Goal: Browse casually: Explore the website without a specific task or goal

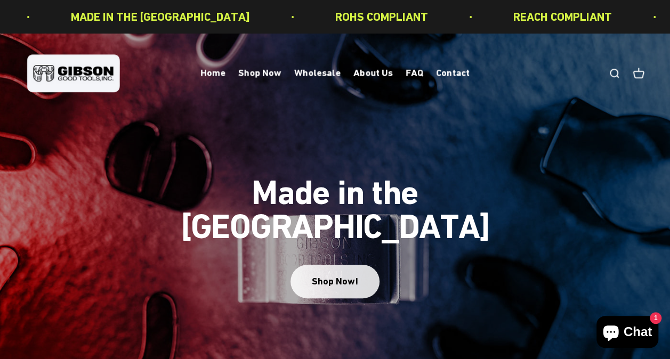
click at [335, 273] on button "Shop Now!" at bounding box center [335, 282] width 89 height 34
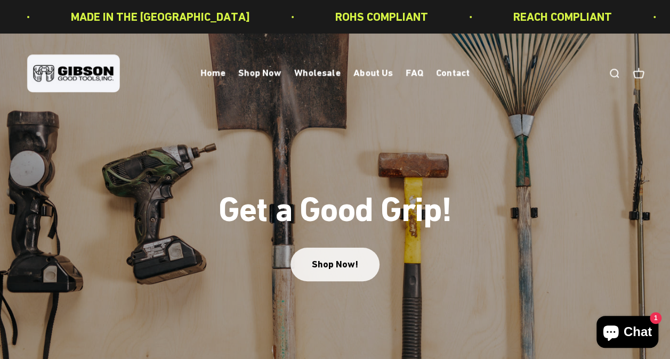
click at [335, 273] on link "Shop Now!" at bounding box center [335, 265] width 89 height 34
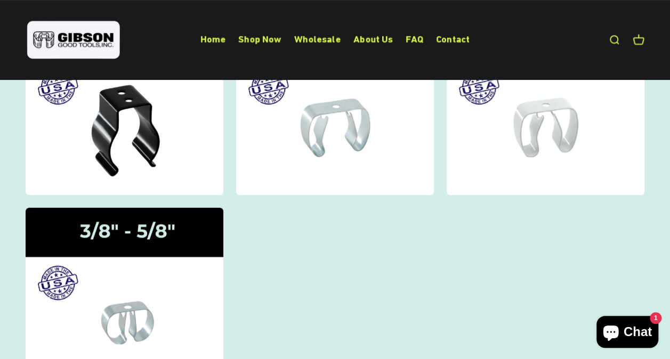
scroll to position [107, 0]
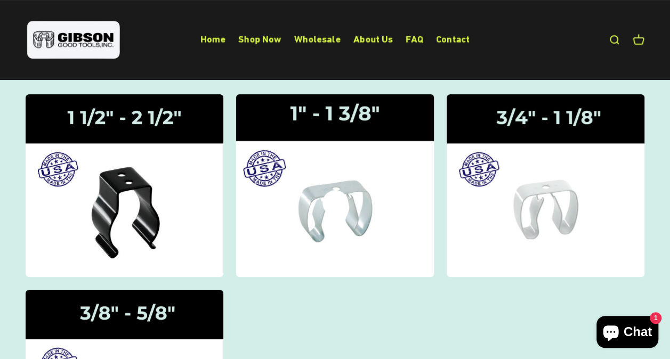
click at [362, 238] on img at bounding box center [334, 186] width 209 height 194
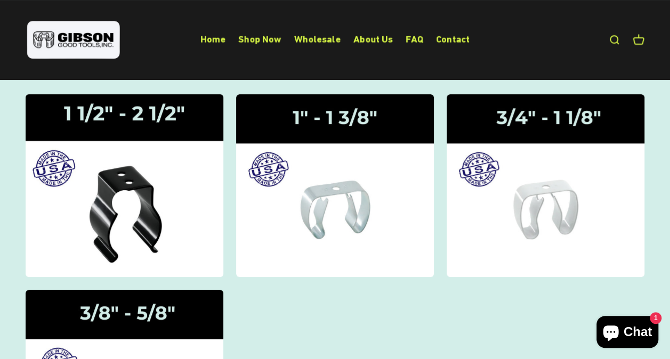
click at [154, 196] on img at bounding box center [124, 186] width 209 height 194
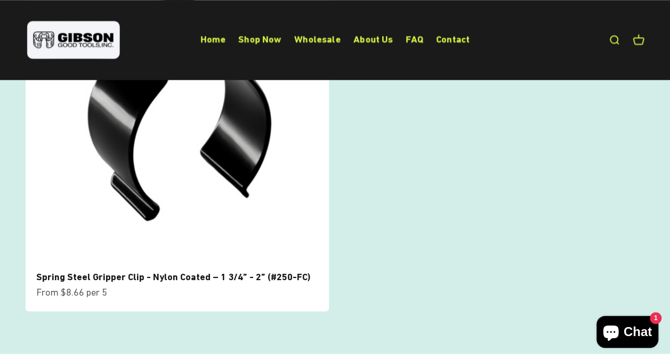
scroll to position [586, 0]
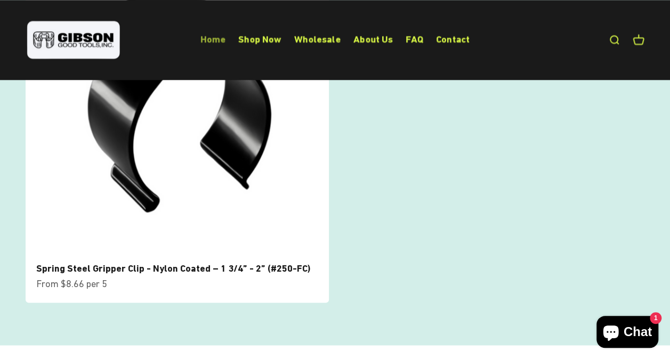
click at [208, 39] on link "Home" at bounding box center [212, 39] width 25 height 11
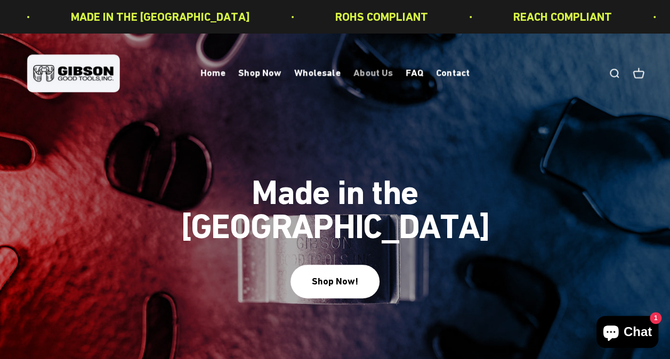
click at [378, 76] on link "About Us" at bounding box center [372, 73] width 39 height 11
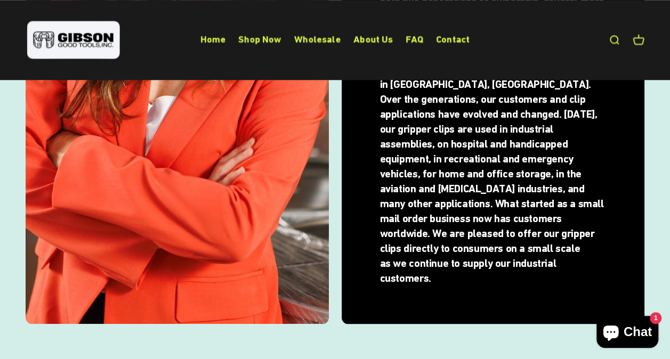
scroll to position [746, 0]
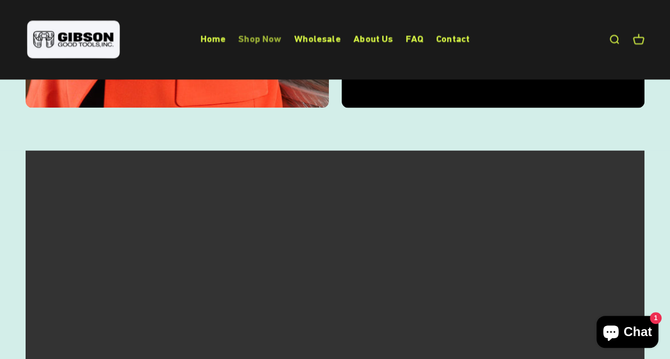
click at [263, 41] on link "Shop Now" at bounding box center [259, 39] width 43 height 11
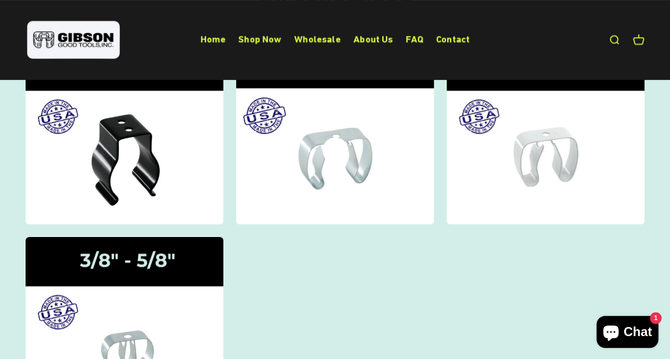
scroll to position [160, 0]
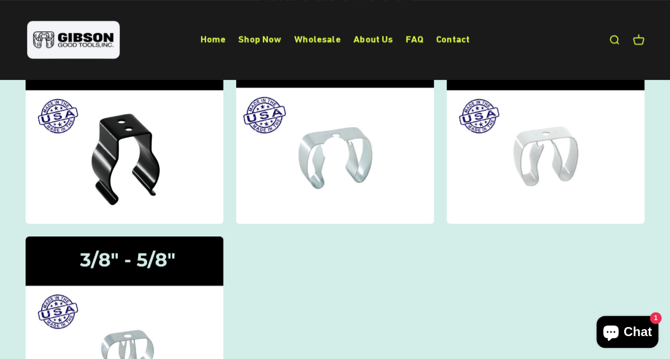
click at [359, 172] on img at bounding box center [334, 133] width 209 height 194
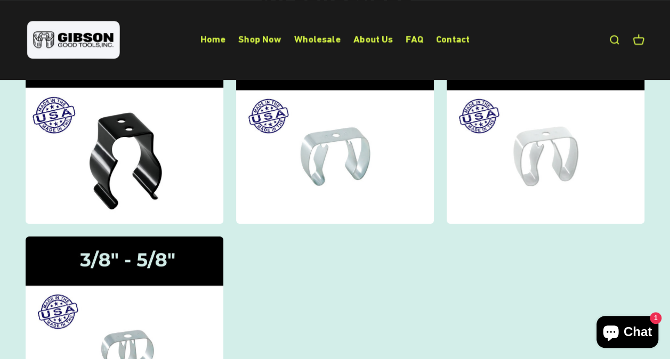
click at [183, 170] on img at bounding box center [124, 133] width 209 height 194
